Goal: Task Accomplishment & Management: Use online tool/utility

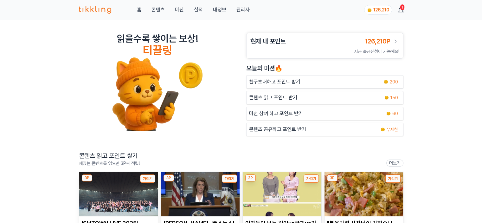
click at [154, 11] on link "콘텐츠" at bounding box center [157, 10] width 13 height 8
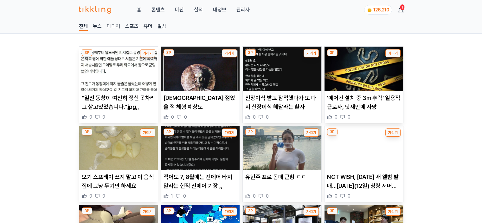
click at [243, 9] on link "관리자" at bounding box center [242, 10] width 13 height 8
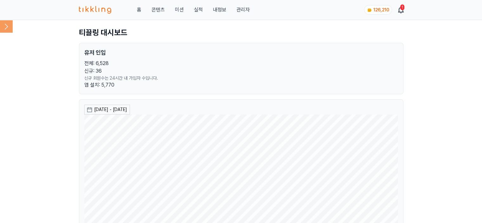
click at [2, 23] on icon at bounding box center [6, 26] width 13 height 13
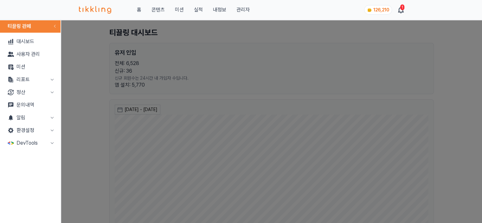
click at [42, 120] on button "알림" at bounding box center [30, 117] width 55 height 13
click at [35, 140] on link "발송" at bounding box center [30, 143] width 55 height 13
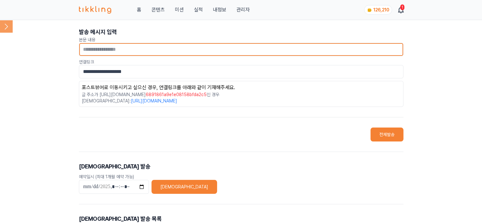
click at [163, 52] on input "text" at bounding box center [241, 49] width 324 height 13
paste input "**********"
type input "**********"
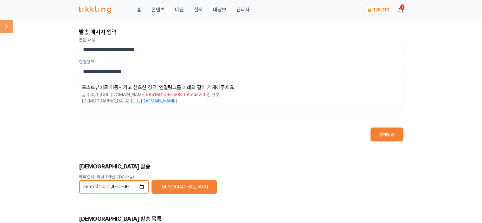
click at [136, 187] on input "datetime-local" at bounding box center [114, 187] width 70 height 14
click at [142, 187] on input "datetime-local" at bounding box center [114, 187] width 70 height 14
type input "**********"
click at [169, 185] on button "[DEMOGRAPHIC_DATA]" at bounding box center [184, 187] width 66 height 14
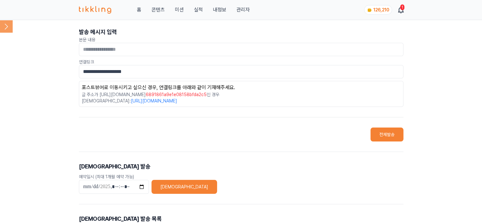
click at [238, 11] on link "관리자" at bounding box center [242, 10] width 13 height 8
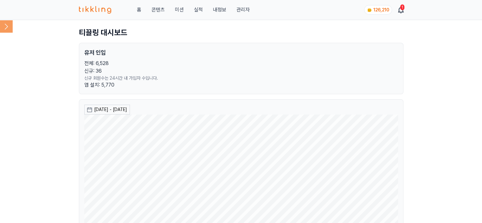
click at [6, 25] on icon at bounding box center [6, 26] width 3 height 6
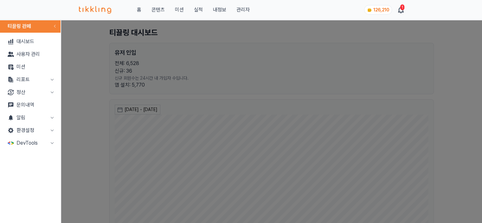
click at [79, 66] on button "close modal" at bounding box center [241, 111] width 482 height 223
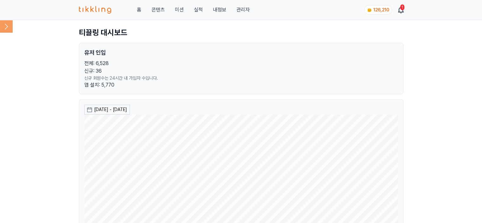
click at [6, 28] on icon at bounding box center [6, 26] width 3 height 6
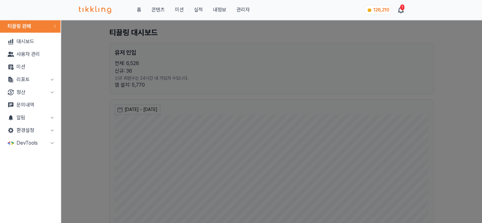
click at [16, 83] on button "리포트" at bounding box center [30, 79] width 55 height 13
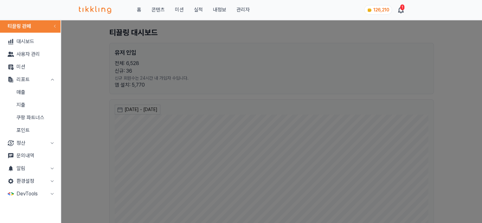
click at [17, 88] on link "매출" at bounding box center [30, 92] width 55 height 13
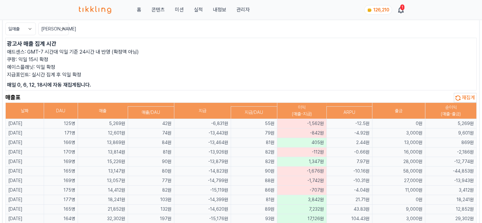
scroll to position [63, 0]
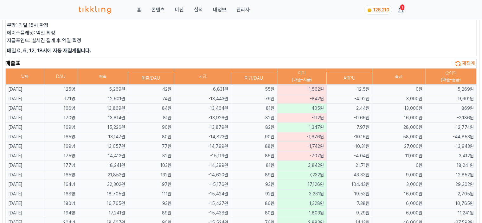
click at [463, 61] on span "재집계" at bounding box center [467, 63] width 13 height 6
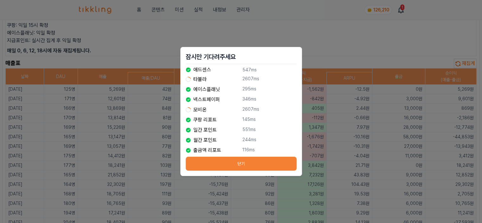
click at [143, 66] on div "잠시만 기다려주세요 애드센스 547ms Loading... 타불라 2607ms 에이스플래닛 295ms 넥스트페이퍼 346ms Loading..…" at bounding box center [241, 111] width 482 height 223
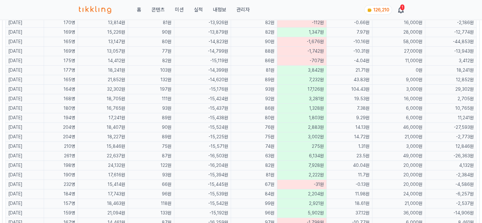
scroll to position [32, 0]
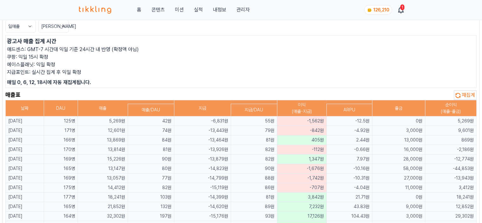
click at [467, 93] on span "재집계" at bounding box center [467, 95] width 13 height 6
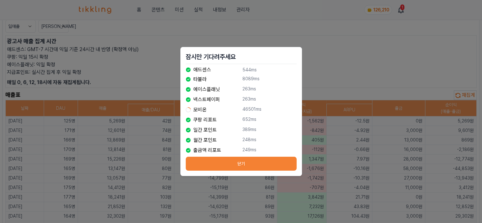
click at [284, 143] on p "248ms" at bounding box center [269, 140] width 54 height 8
click at [261, 53] on h2 "잠시만 기다려주세요" at bounding box center [241, 56] width 111 height 9
click at [190, 169] on button "닫기" at bounding box center [241, 163] width 111 height 14
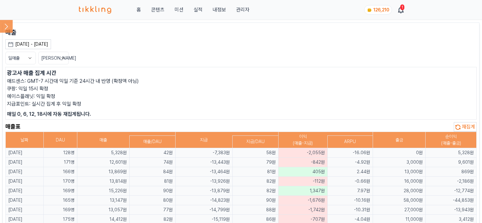
scroll to position [32, 0]
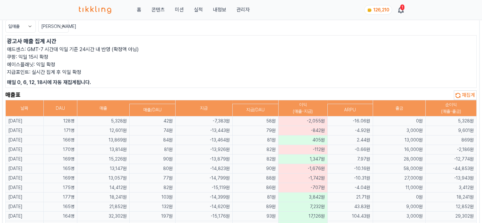
click at [251, 60] on p "쿠팡: 익일 15시 확정" at bounding box center [241, 57] width 468 height 8
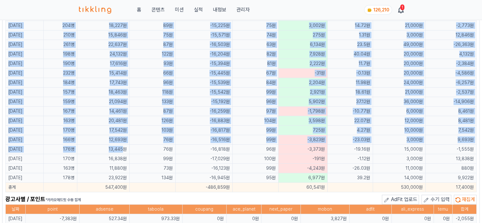
scroll to position [285, 0]
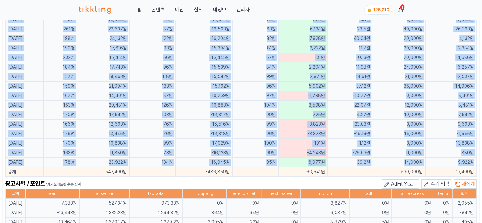
drag, startPoint x: 6, startPoint y: 121, endPoint x: 473, endPoint y: 159, distance: 468.0
click at [473, 159] on tbody "[DATE] 128명 5,328원 42원 -7,383원 58원 -2,055원 -16.06원 0원 5,328원 [DATE] 171명 12,601…" at bounding box center [241, 20] width 471 height 314
copy tbody "2025-08-11 128명 5,328원 42원 -7,383원 58원 -2,055원 -16.06원 0원 5,328원 2025-08-10 171…"
